Goal: Information Seeking & Learning: Learn about a topic

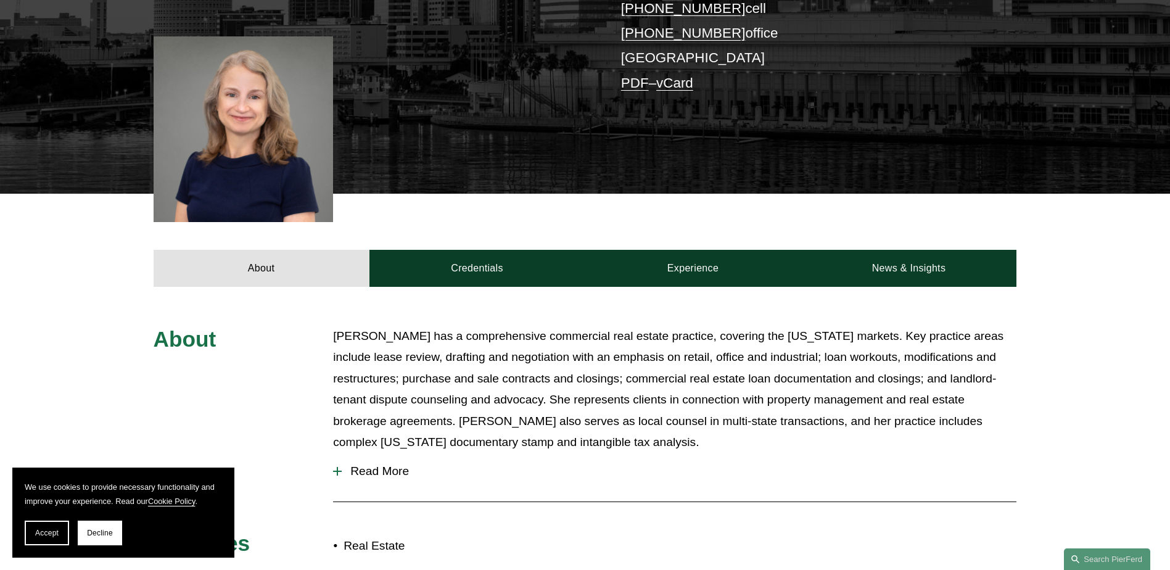
scroll to position [308, 0]
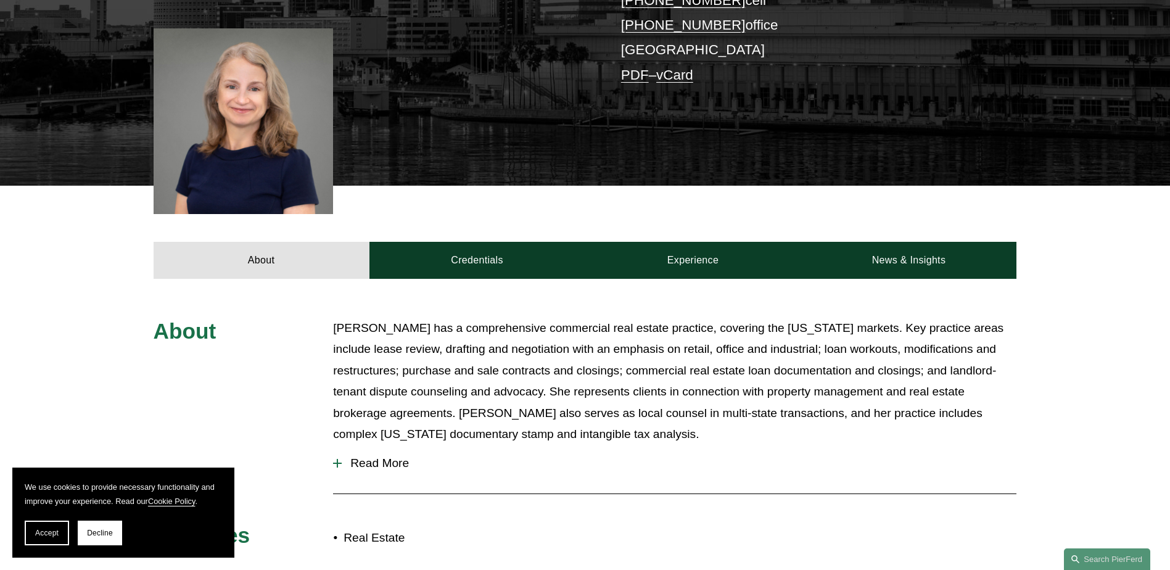
click at [461, 113] on div "[PERSON_NAME] Partner | Corporate [EMAIL_ADDRESS][PERSON_NAME][DOMAIN_NAME] [PH…" at bounding box center [585, 10] width 1170 height 353
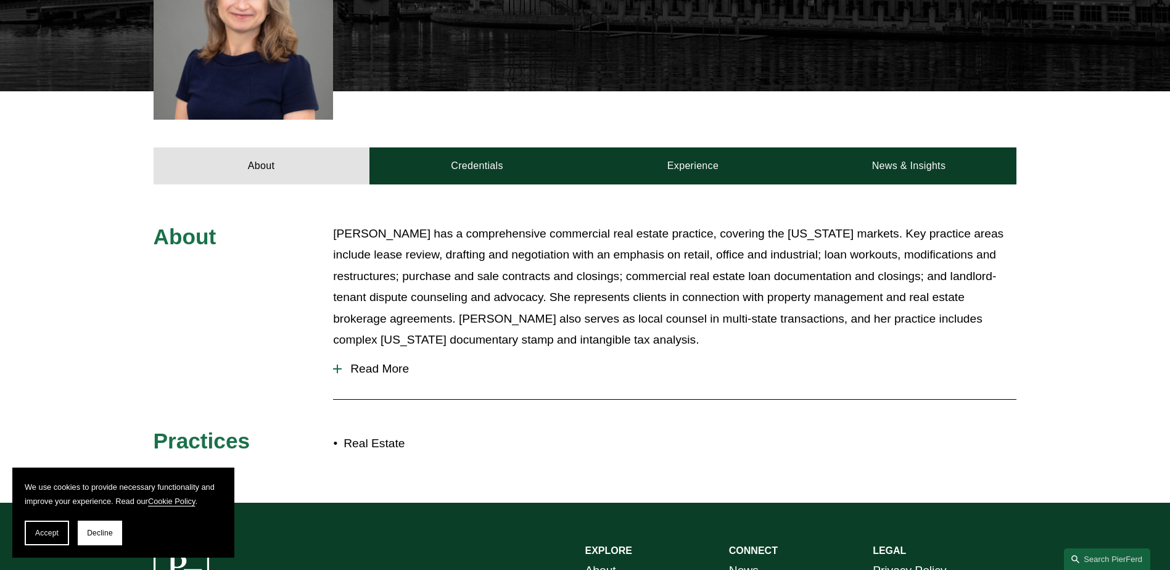
scroll to position [555, 0]
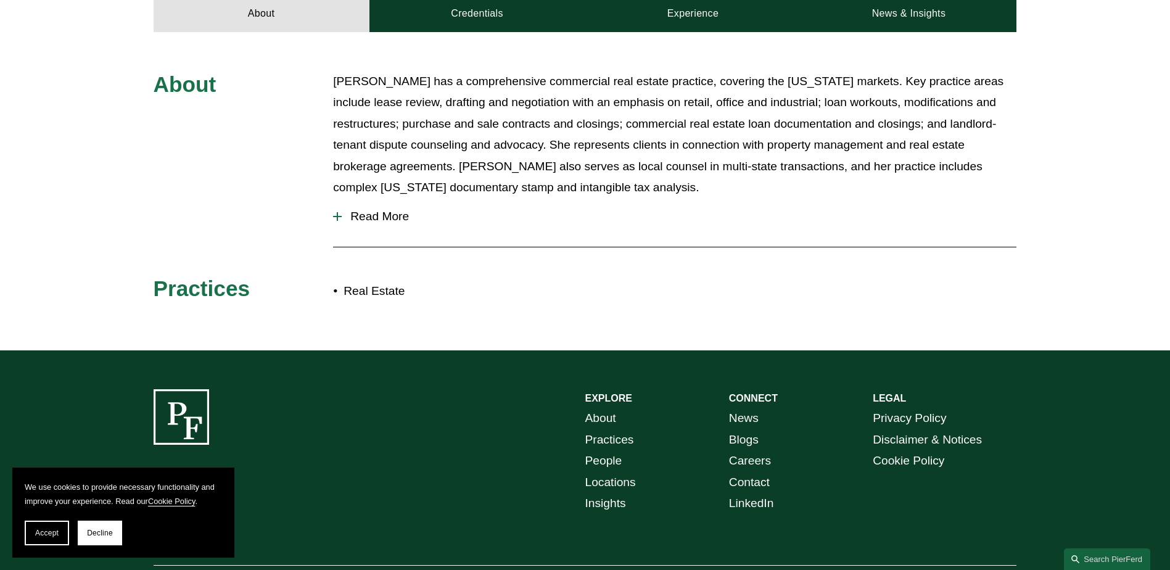
drag, startPoint x: 668, startPoint y: 197, endPoint x: 303, endPoint y: 86, distance: 381.3
click at [303, 86] on div "About [PERSON_NAME] has a comprehensive commercial real estate practice, coveri…" at bounding box center [585, 191] width 1170 height 241
drag, startPoint x: 303, startPoint y: 86, endPoint x: 601, endPoint y: 136, distance: 301.8
click at [601, 136] on p "[PERSON_NAME] has a comprehensive commercial real estate practice, covering the…" at bounding box center [674, 135] width 683 height 128
drag, startPoint x: 676, startPoint y: 191, endPoint x: 336, endPoint y: 88, distance: 354.8
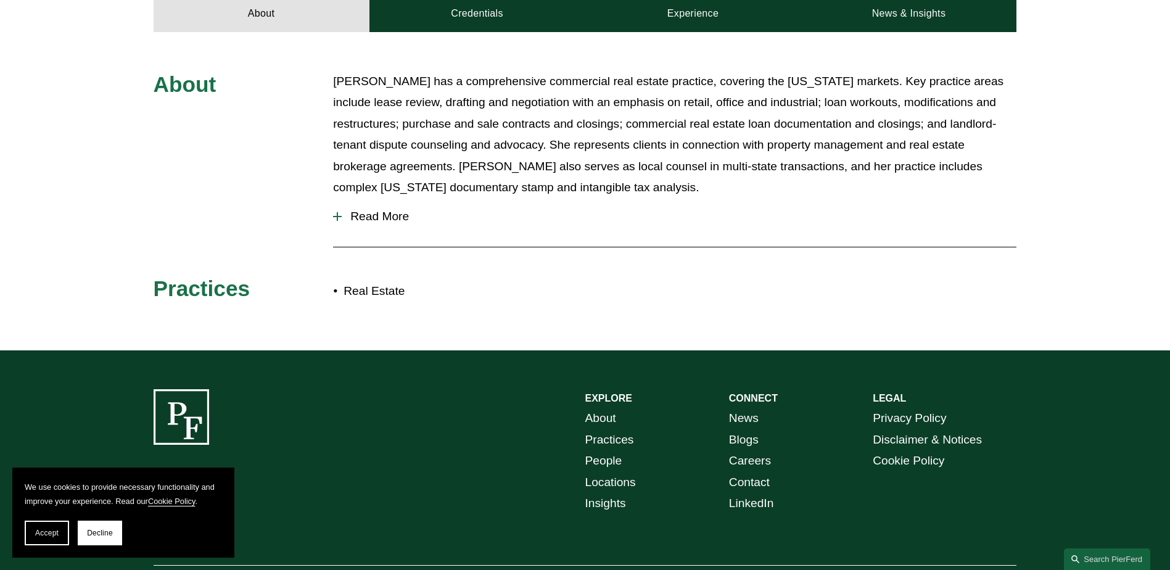
click at [336, 88] on p "[PERSON_NAME] has a comprehensive commercial real estate practice, covering the…" at bounding box center [674, 135] width 683 height 128
drag, startPoint x: 336, startPoint y: 88, endPoint x: 602, endPoint y: 144, distance: 272.1
click at [602, 144] on p "[PERSON_NAME] has a comprehensive commercial real estate practice, covering the…" at bounding box center [674, 135] width 683 height 128
click at [668, 194] on p "[PERSON_NAME] has a comprehensive commercial real estate practice, covering the…" at bounding box center [674, 135] width 683 height 128
drag, startPoint x: 646, startPoint y: 188, endPoint x: 337, endPoint y: 84, distance: 326.4
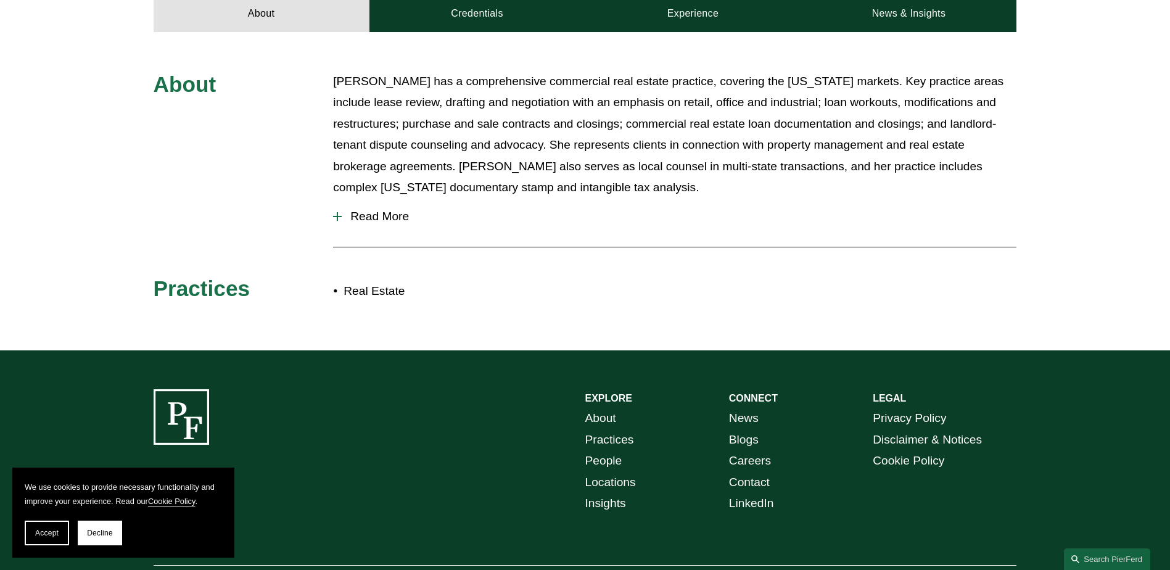
click at [337, 84] on p "[PERSON_NAME] has a comprehensive commercial real estate practice, covering the…" at bounding box center [674, 135] width 683 height 128
drag, startPoint x: 337, startPoint y: 84, endPoint x: 650, endPoint y: 146, distance: 319.7
click at [650, 146] on p "[PERSON_NAME] has a comprehensive commercial real estate practice, covering the…" at bounding box center [674, 135] width 683 height 128
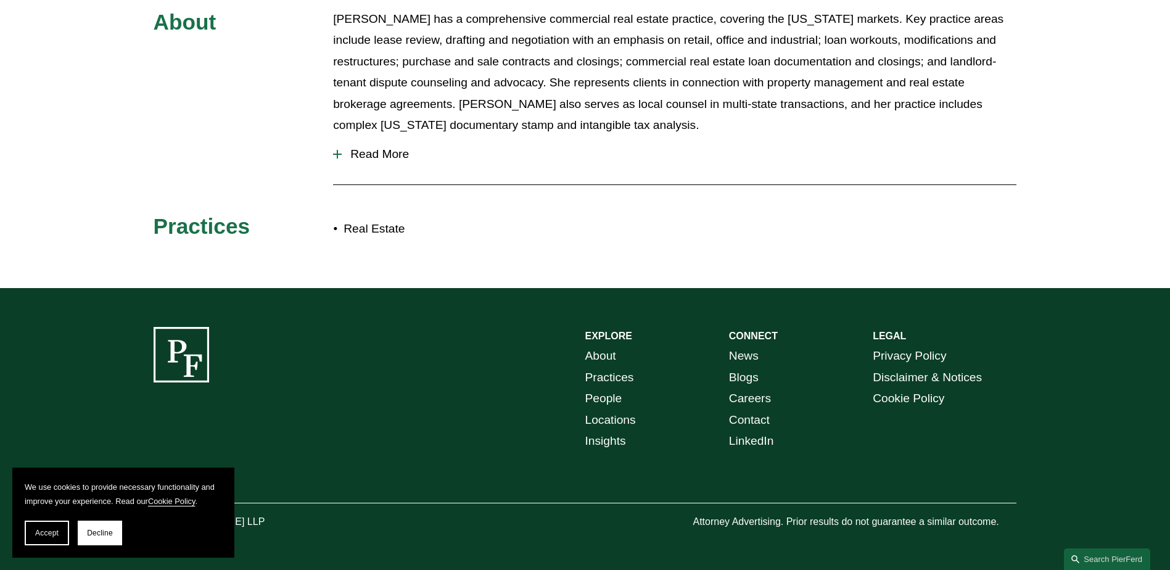
scroll to position [618, 0]
click at [372, 158] on span "Read More" at bounding box center [679, 154] width 674 height 14
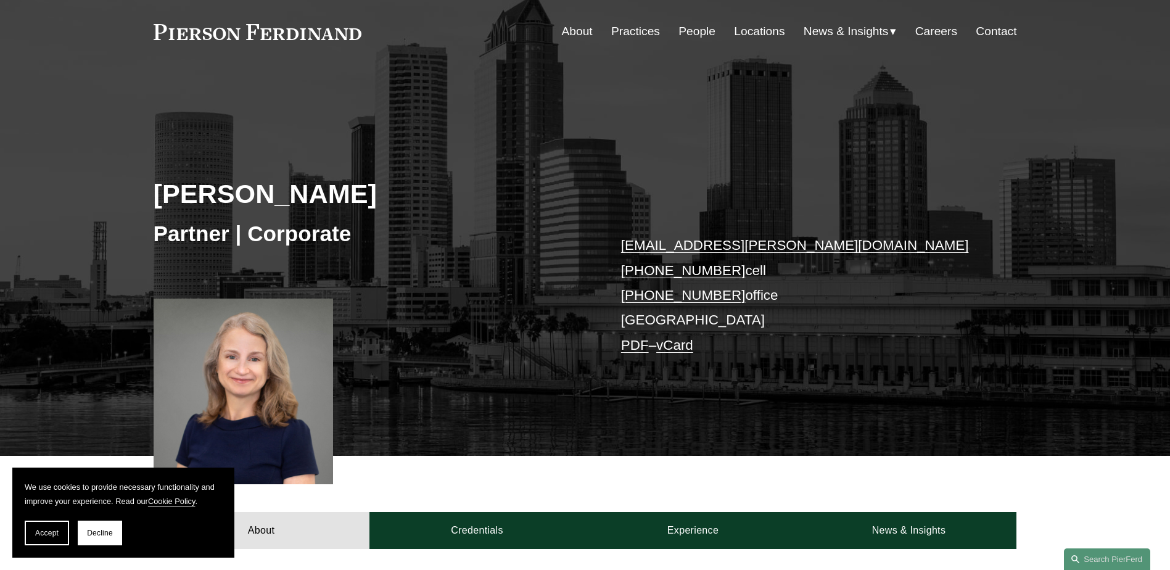
scroll to position [0, 0]
